Goal: Task Accomplishment & Management: Manage account settings

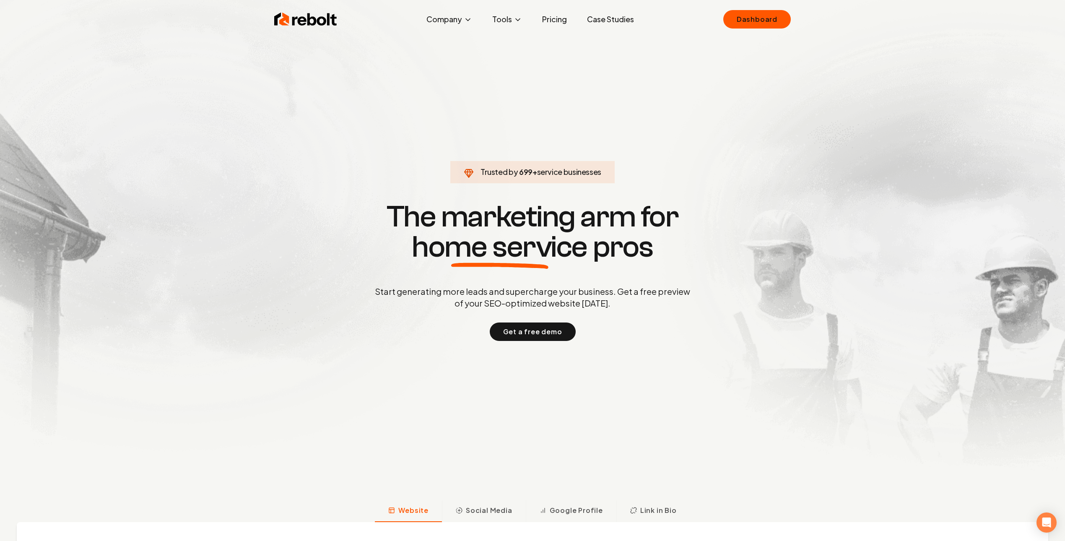
click at [776, 31] on div "Rebolt Company About Blog Jobs Tools Google Review QR Code Generator Google Bus…" at bounding box center [532, 19] width 537 height 25
click at [771, 19] on link "Dashboard" at bounding box center [757, 19] width 68 height 18
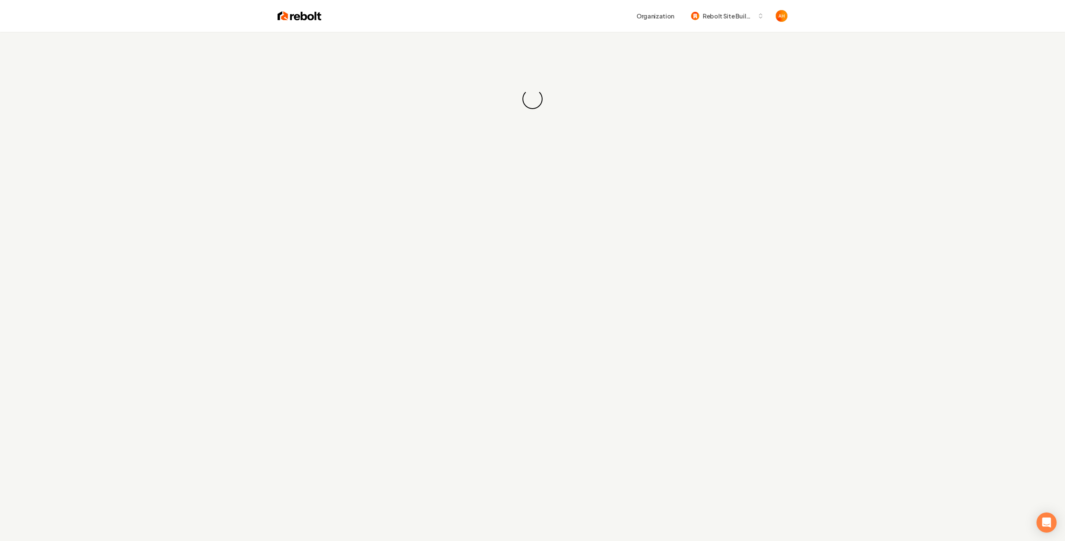
click at [528, 38] on div "Loading... Loading..." at bounding box center [532, 99] width 1065 height 134
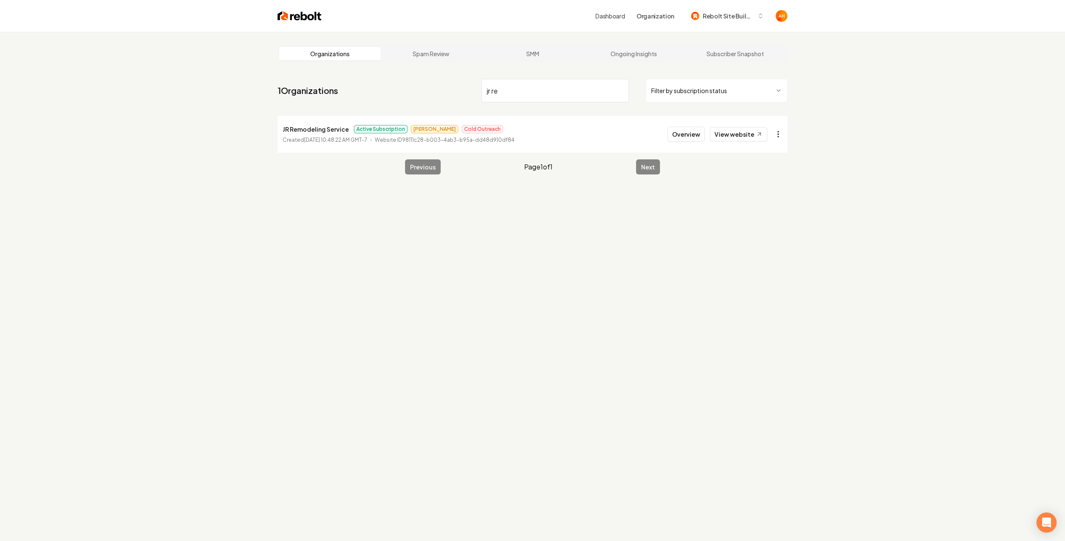
type input "jr re"
click at [777, 133] on html "Dashboard Organization Rebolt Site Builder Organizations Spam Review SMM Ongoin…" at bounding box center [532, 270] width 1065 height 541
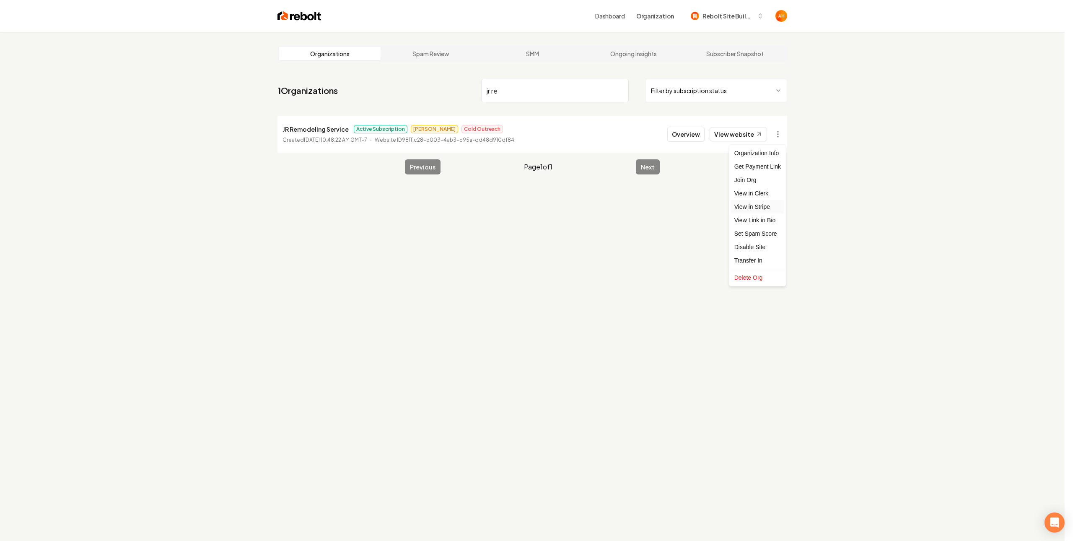
click at [769, 202] on link "View in Stripe" at bounding box center [757, 206] width 53 height 13
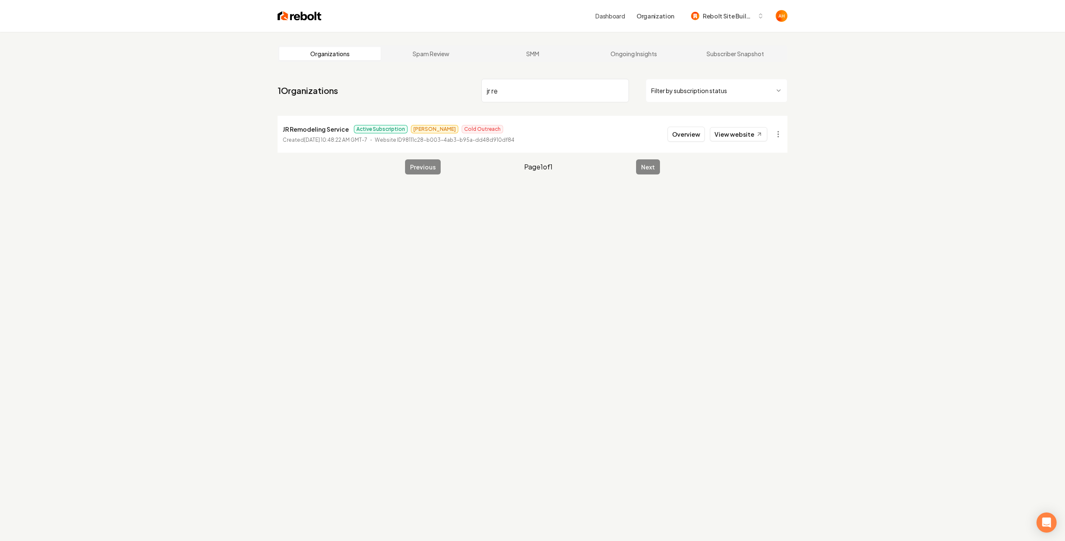
click at [827, 92] on div "Organizations Spam Review SMM Ongoing Insights Subscriber Snapshot 1 Organizati…" at bounding box center [532, 302] width 1065 height 541
click at [774, 143] on li "JR Remodeling Service Active Subscription [PERSON_NAME] Outreach Created [DATE]…" at bounding box center [533, 134] width 510 height 37
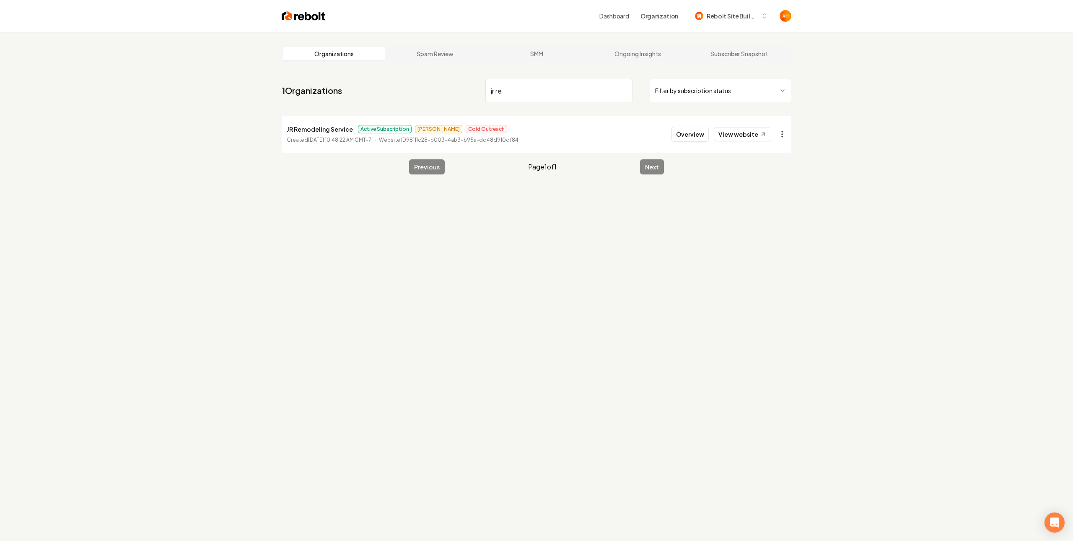
click at [779, 137] on html "Dashboard Organization Rebolt Site Builder Organizations Spam Review SMM Ongoin…" at bounding box center [536, 270] width 1073 height 541
click at [766, 206] on link "View in Stripe" at bounding box center [757, 206] width 53 height 13
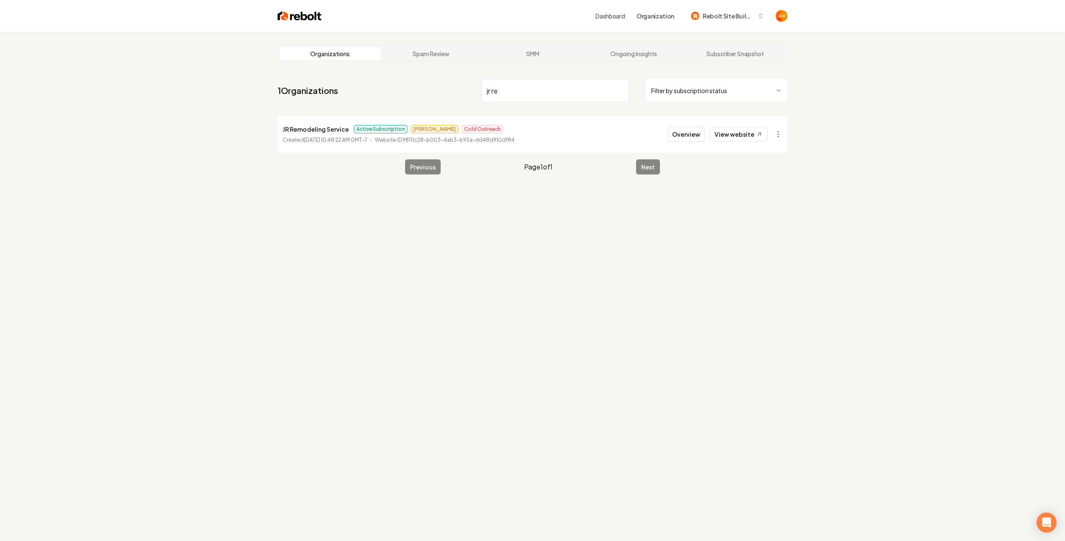
click at [527, 93] on input "jr re" at bounding box center [555, 90] width 148 height 23
type input "pacifico"
click at [688, 138] on button "Overview" at bounding box center [685, 134] width 37 height 15
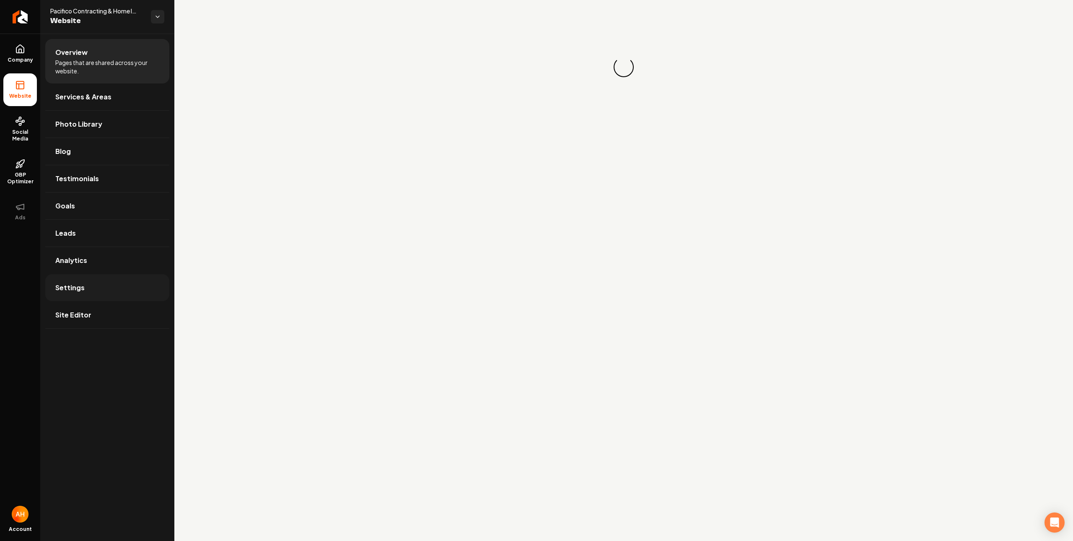
click at [88, 296] on link "Settings" at bounding box center [107, 287] width 124 height 27
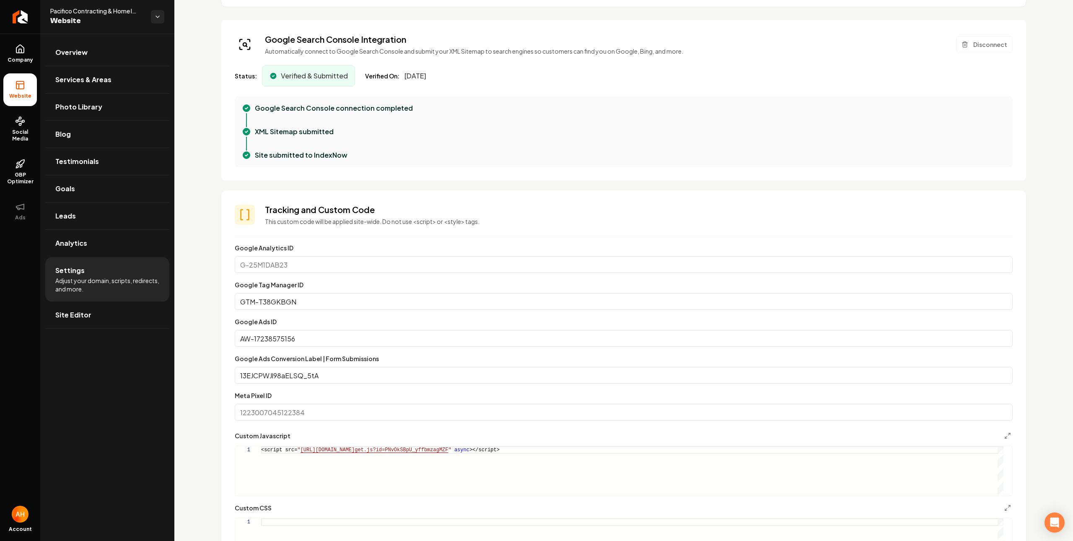
scroll to position [431, 0]
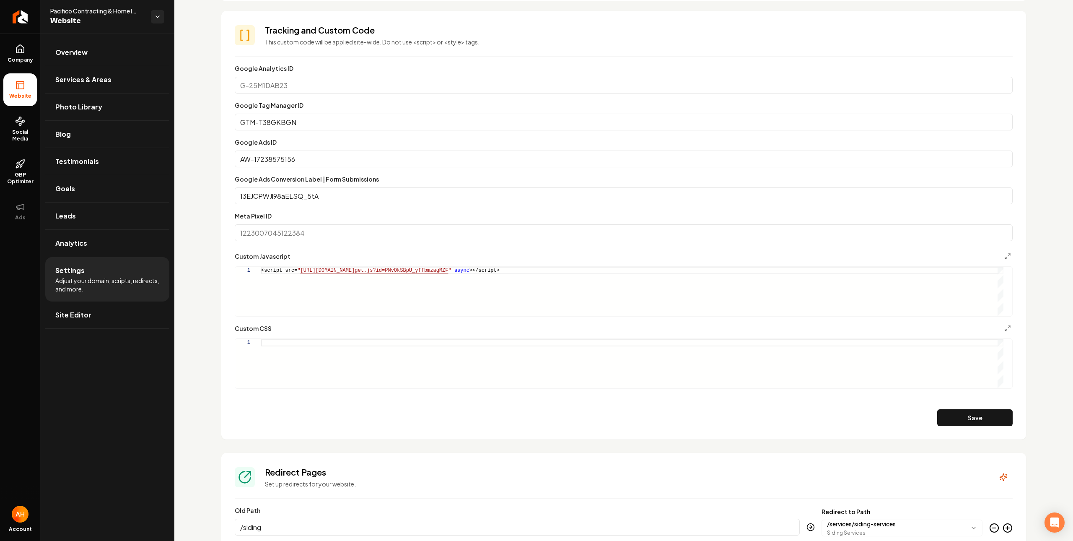
click at [547, 271] on div "<script src= " [URL][DOMAIN_NAME] get.js?id=PNvOkSBpU_yffbmzagMZF " async ></sc…" at bounding box center [632, 291] width 743 height 49
type textarea "**********"
click at [966, 413] on button "Save" at bounding box center [974, 417] width 75 height 17
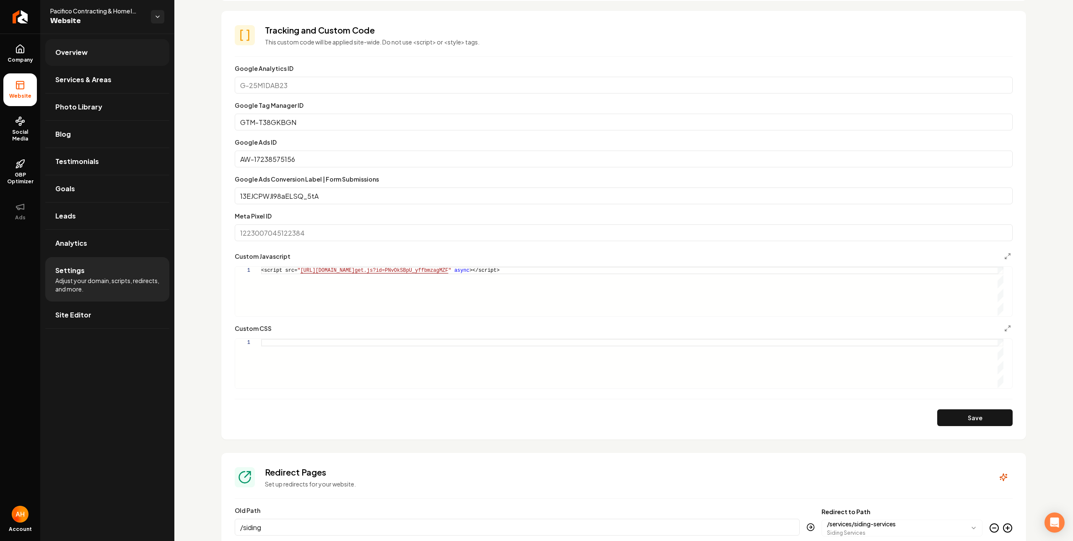
click at [119, 52] on link "Overview" at bounding box center [107, 52] width 124 height 27
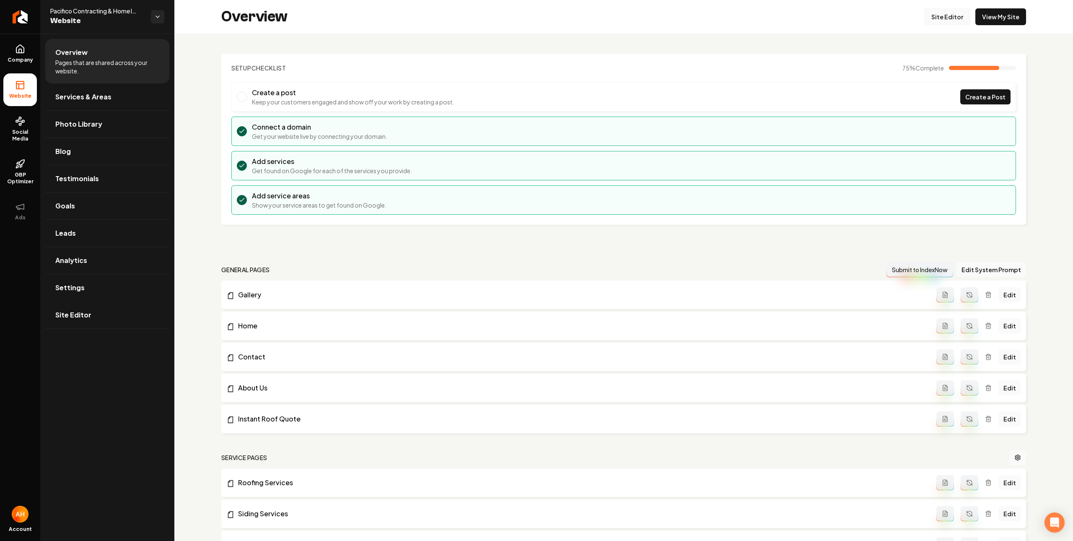
click at [951, 13] on link "Site Editor" at bounding box center [947, 16] width 46 height 17
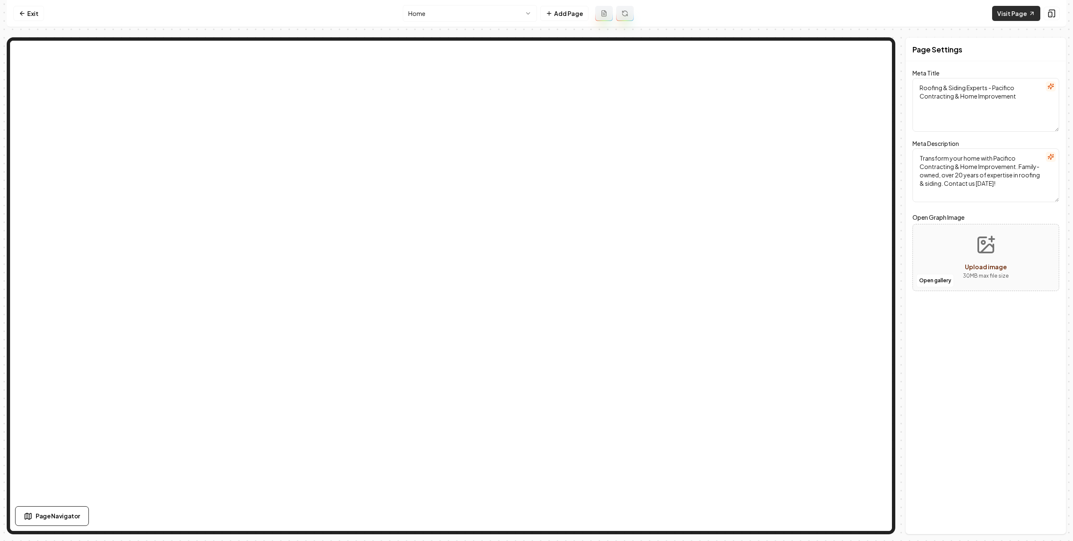
click at [1009, 18] on link "Visit Page" at bounding box center [1016, 13] width 48 height 15
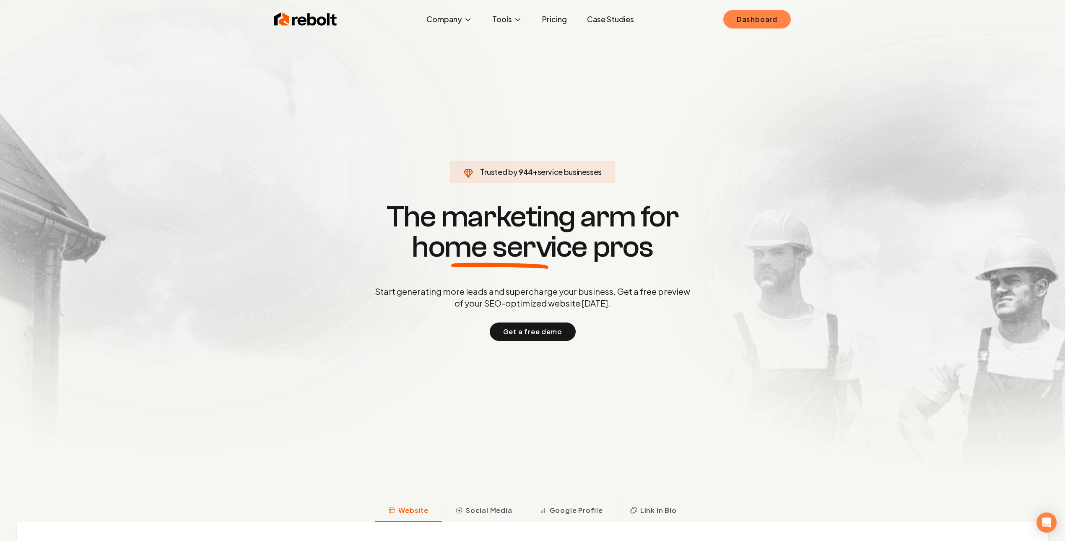
click at [735, 16] on link "Dashboard" at bounding box center [757, 19] width 68 height 18
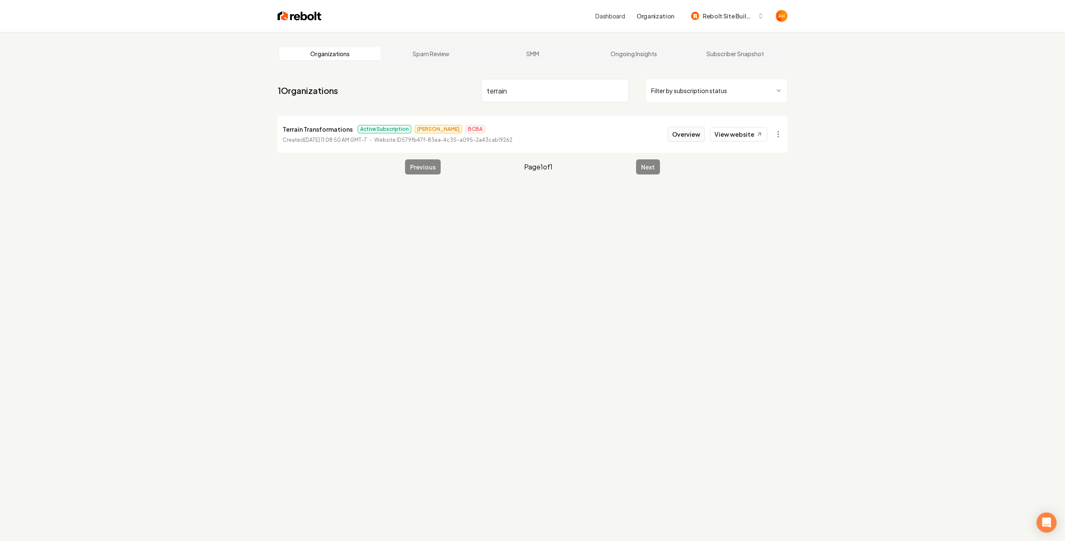
type input "terrain"
click at [691, 141] on button "Overview" at bounding box center [685, 134] width 37 height 15
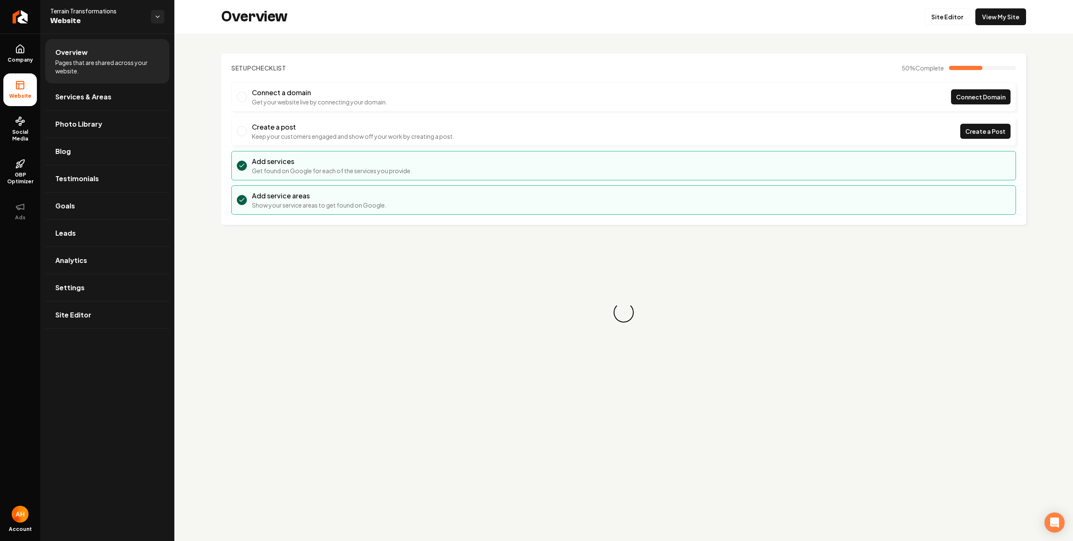
click at [22, 70] on ul "Company Website Social Media GBP Optimizer Ads" at bounding box center [20, 132] width 40 height 197
click at [24, 62] on span "Company" at bounding box center [20, 60] width 32 height 7
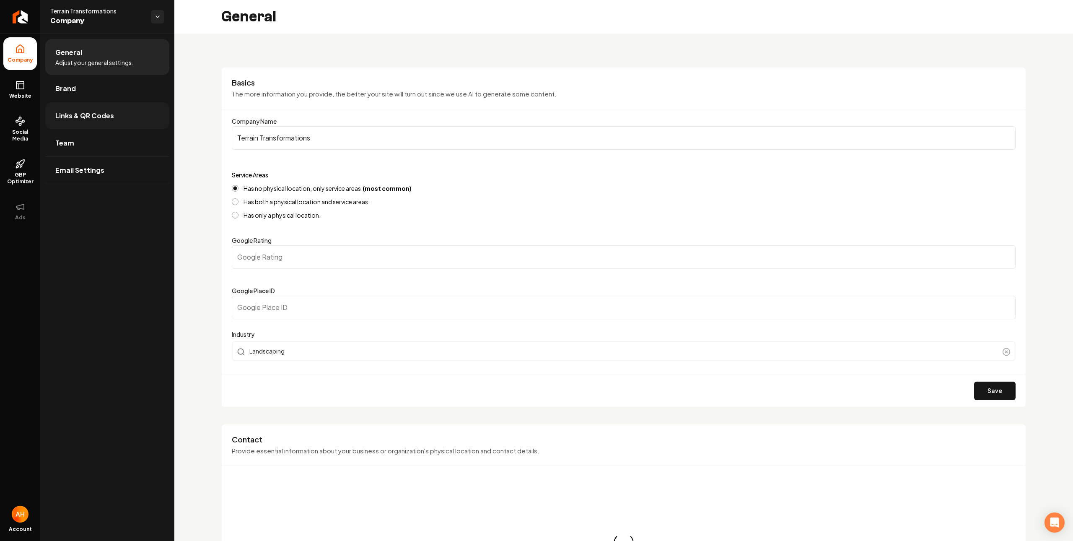
click at [98, 105] on link "Links & QR Codes" at bounding box center [107, 115] width 124 height 27
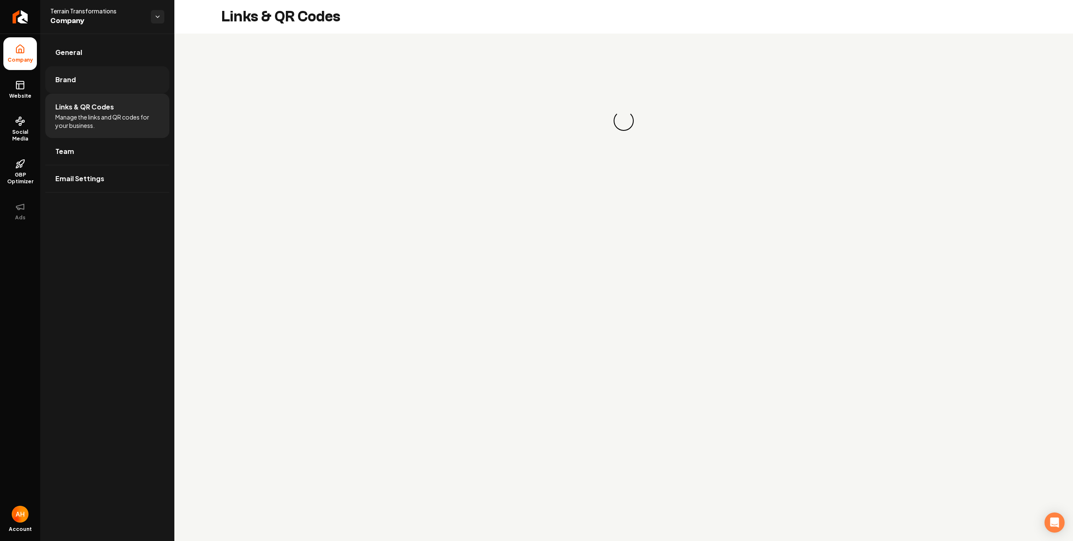
click at [104, 92] on link "Brand" at bounding box center [107, 79] width 124 height 27
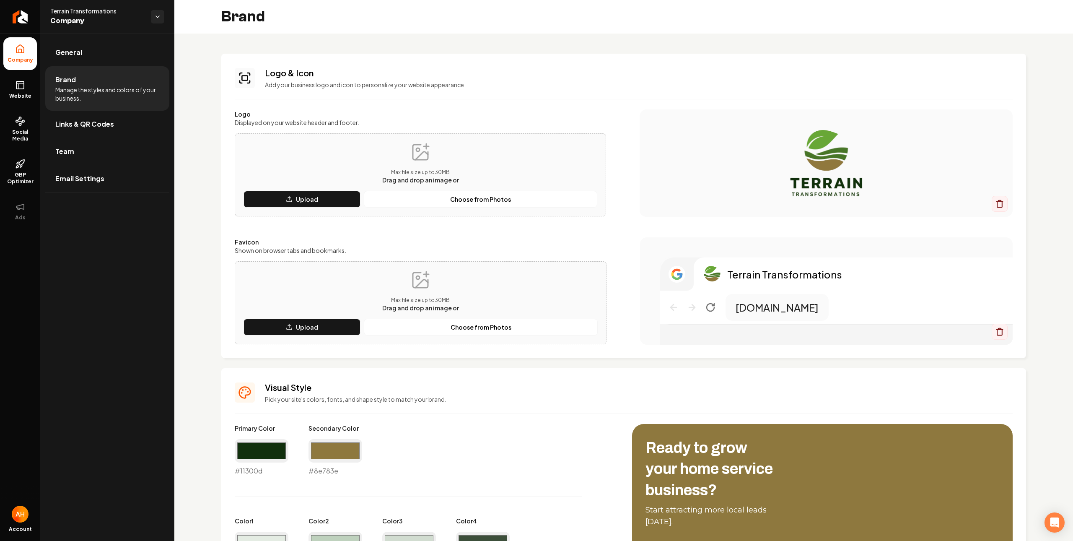
scroll to position [45, 0]
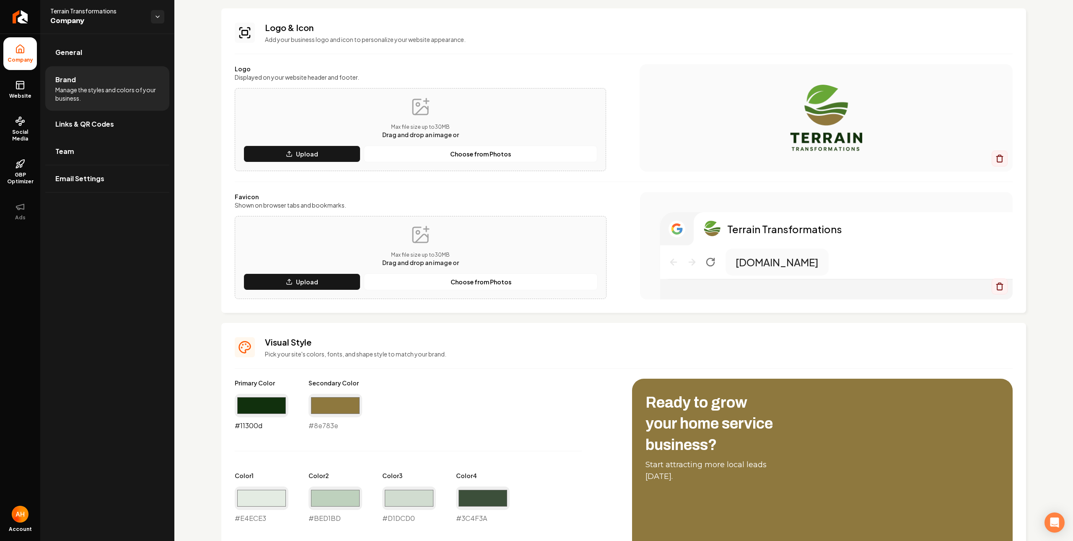
click at [267, 400] on input "#11300d" at bounding box center [262, 405] width 54 height 23
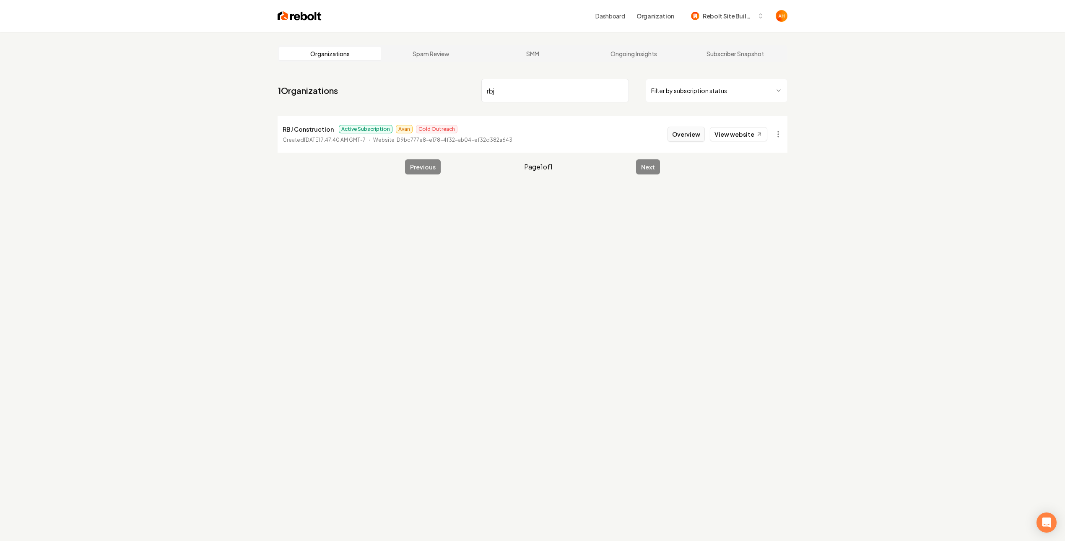
type input "rbj"
click at [698, 133] on button "Overview" at bounding box center [685, 134] width 37 height 15
